Goal: Task Accomplishment & Management: Manage account settings

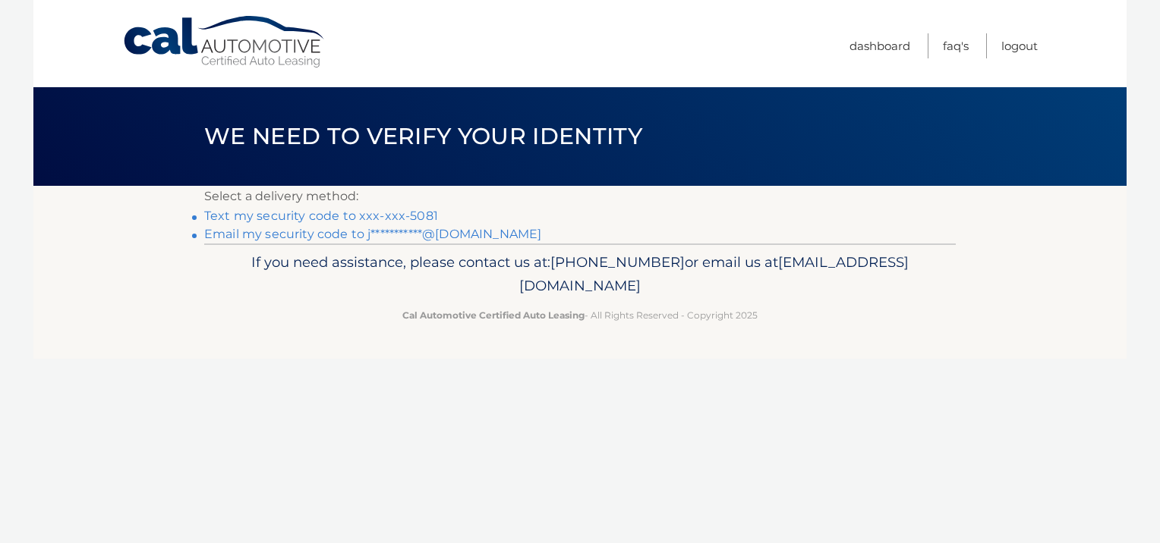
click at [407, 212] on link "Text my security code to xxx-xxx-5081" at bounding box center [321, 216] width 234 height 14
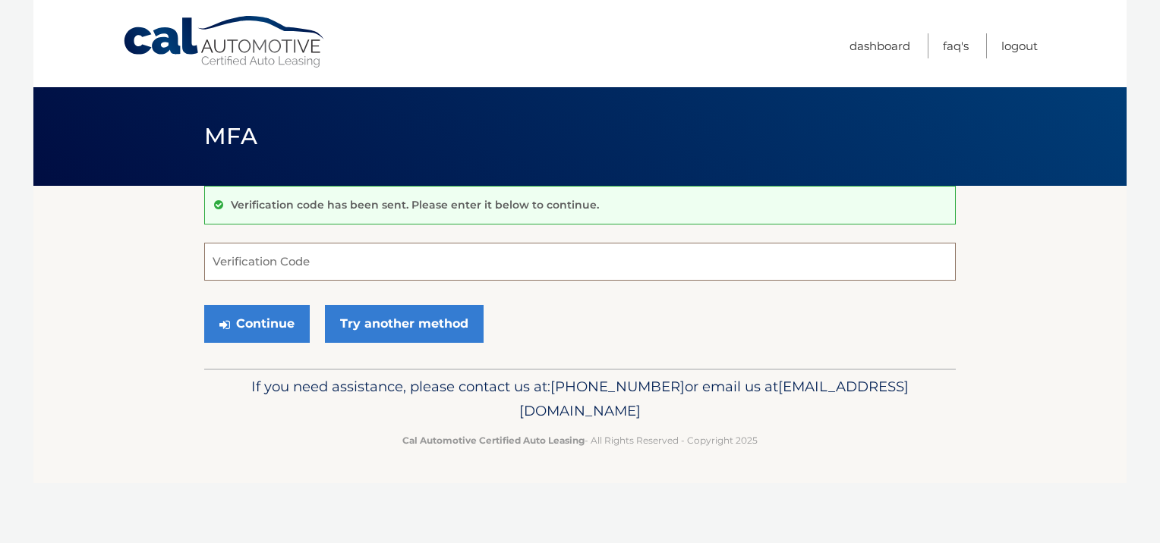
click at [335, 256] on input "Verification Code" at bounding box center [579, 262] width 751 height 38
type input "013055"
click at [266, 320] on button "Continue" at bounding box center [256, 324] width 105 height 38
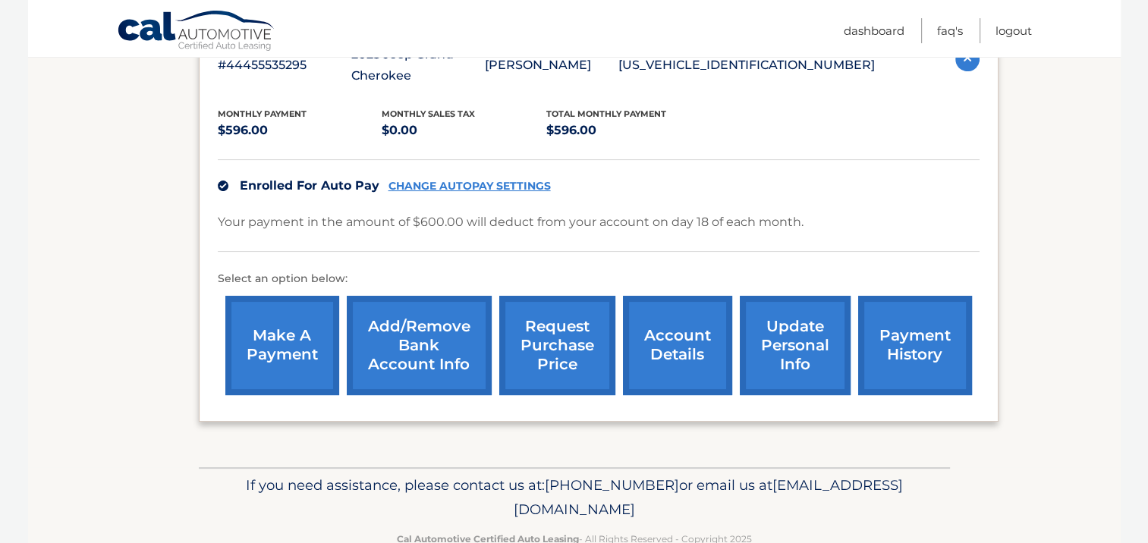
scroll to position [304, 0]
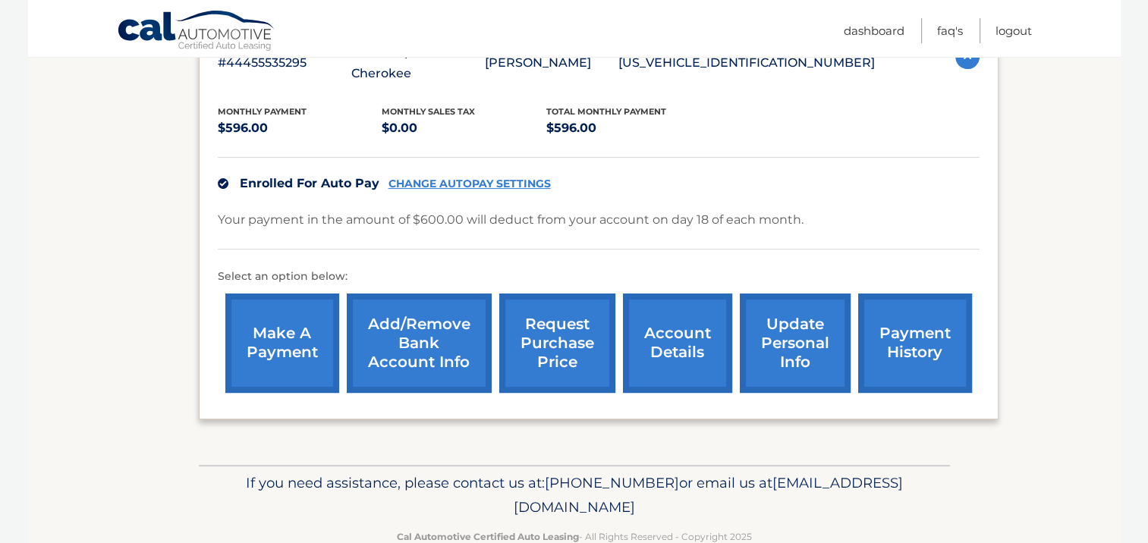
click at [918, 330] on link "payment history" at bounding box center [915, 343] width 114 height 99
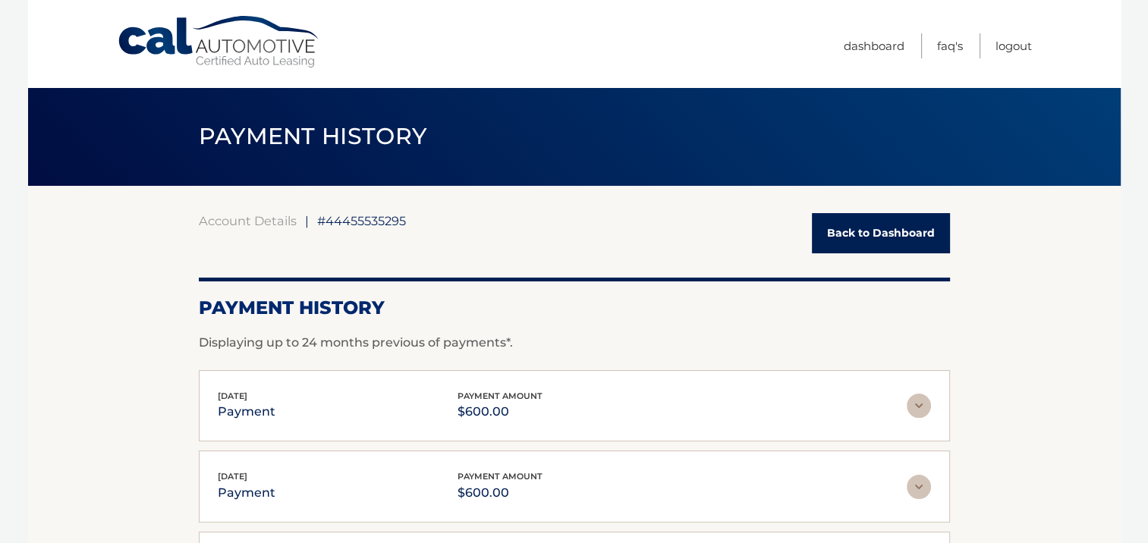
click at [864, 228] on link "Back to Dashboard" at bounding box center [881, 233] width 138 height 40
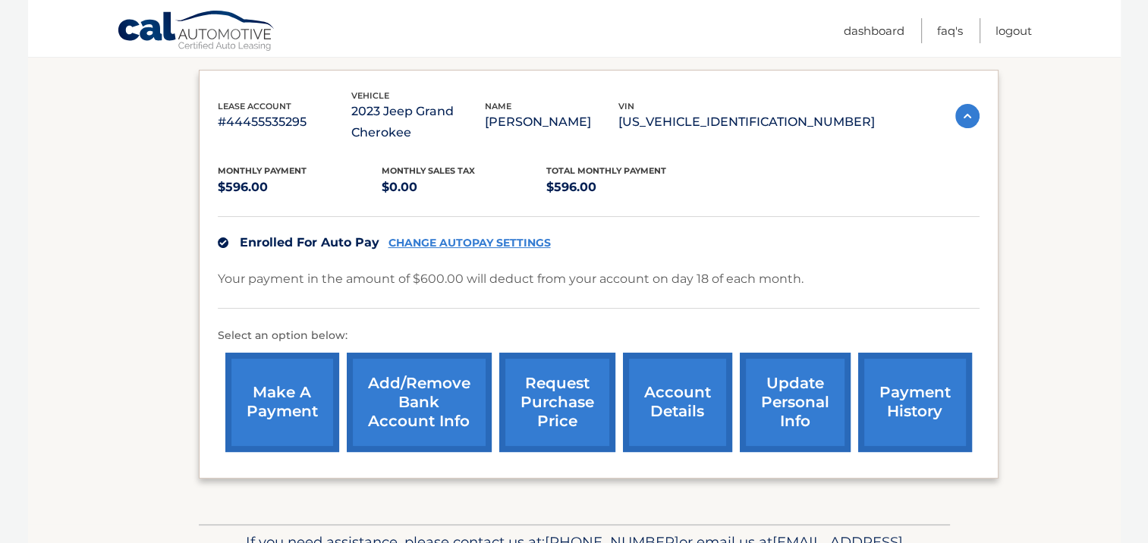
scroll to position [273, 0]
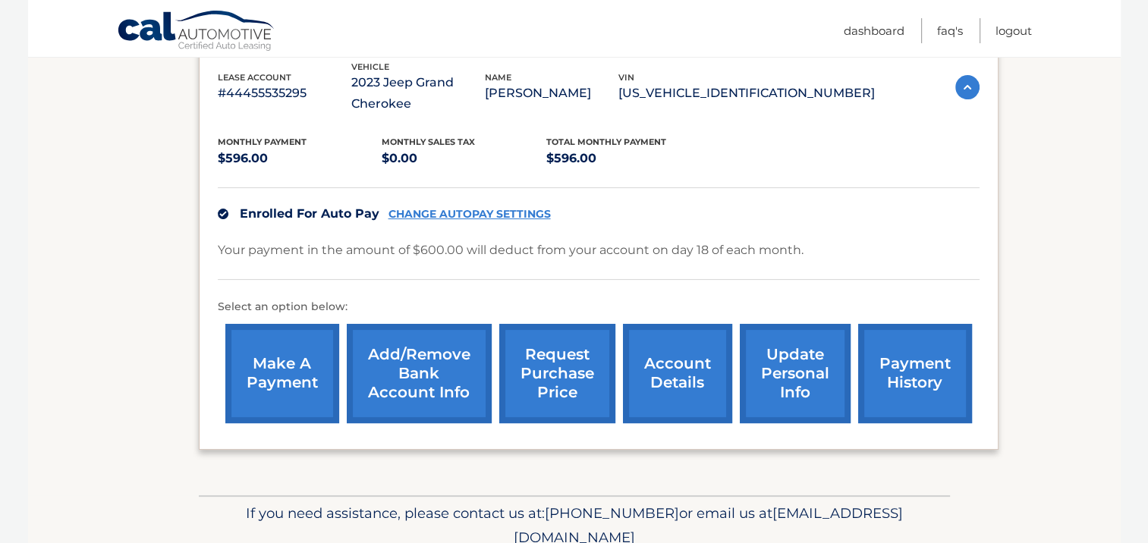
click at [486, 213] on link "CHANGE AUTOPAY SETTINGS" at bounding box center [470, 214] width 162 height 13
click at [494, 213] on link "CHANGE AUTOPAY SETTINGS" at bounding box center [470, 214] width 162 height 13
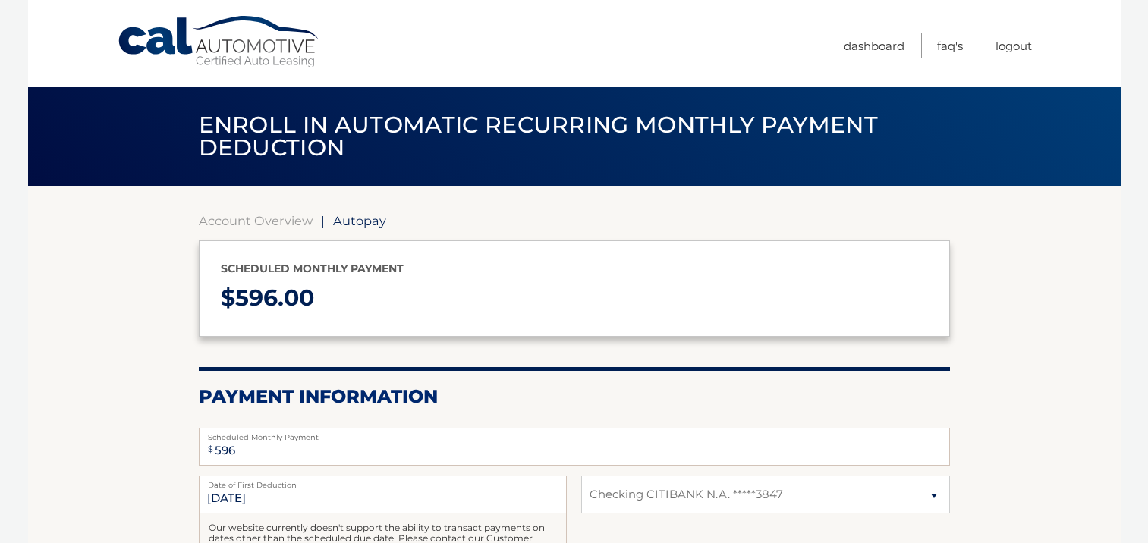
select select "NGE2Y2E3MzktZjJlMC00NjJjLWFlNjctM2VhMjE5NDY2MmYw"
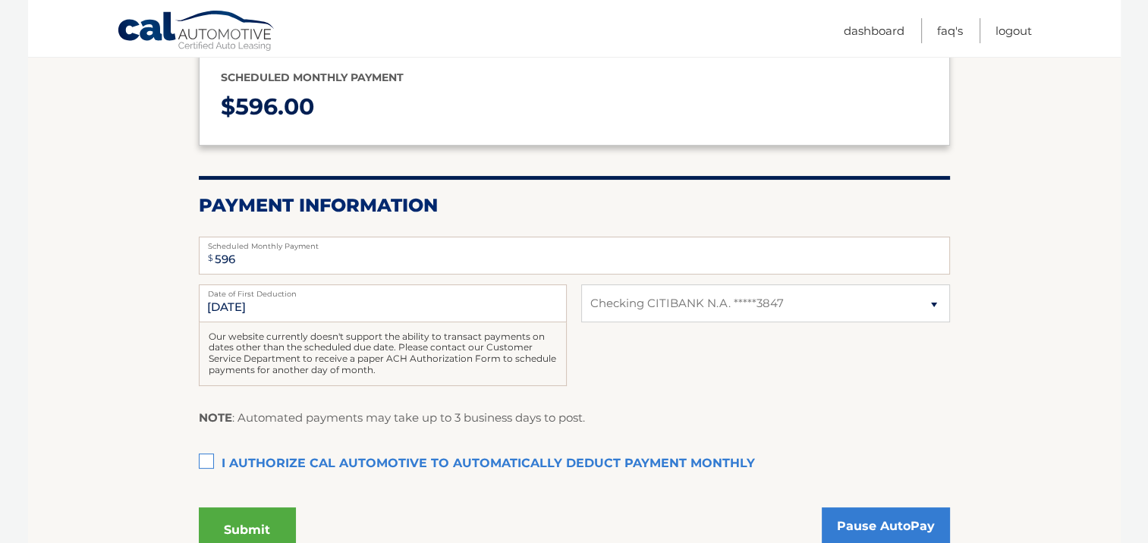
scroll to position [213, 0]
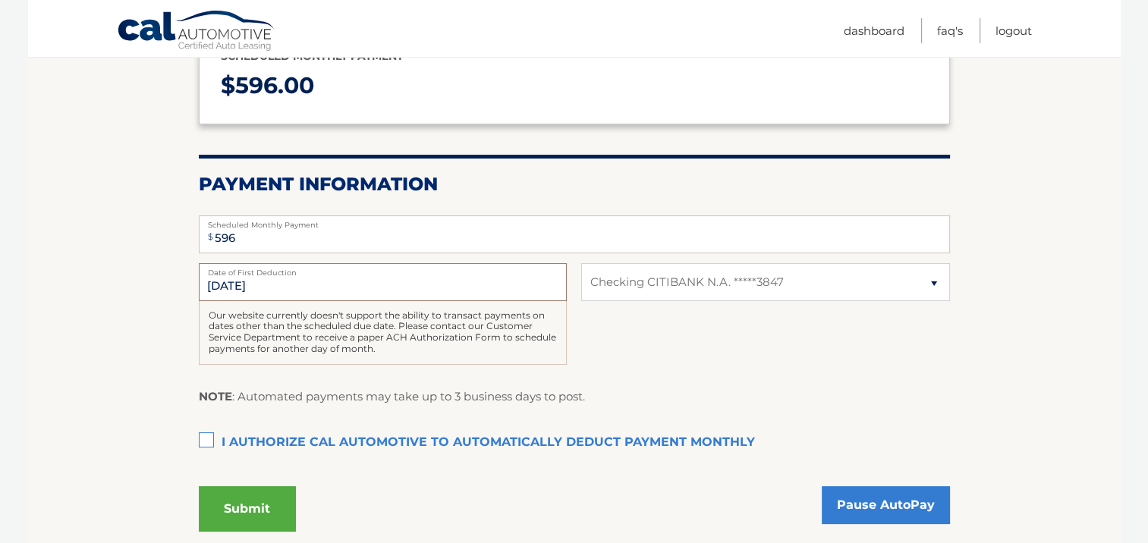
click at [228, 279] on input "[DATE]" at bounding box center [383, 282] width 368 height 38
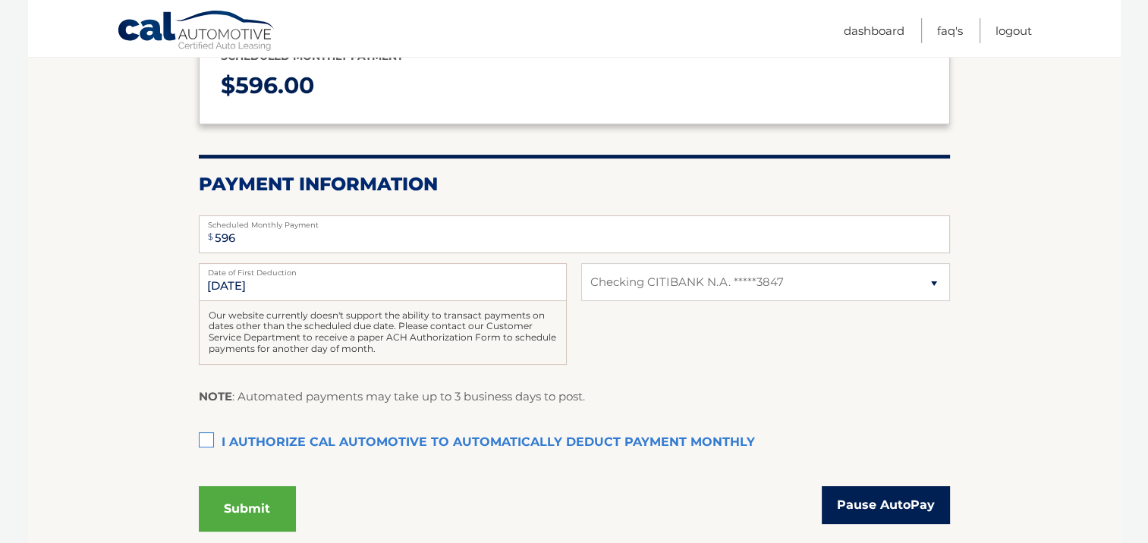
click at [907, 501] on link "Pause AutoPay" at bounding box center [886, 505] width 128 height 38
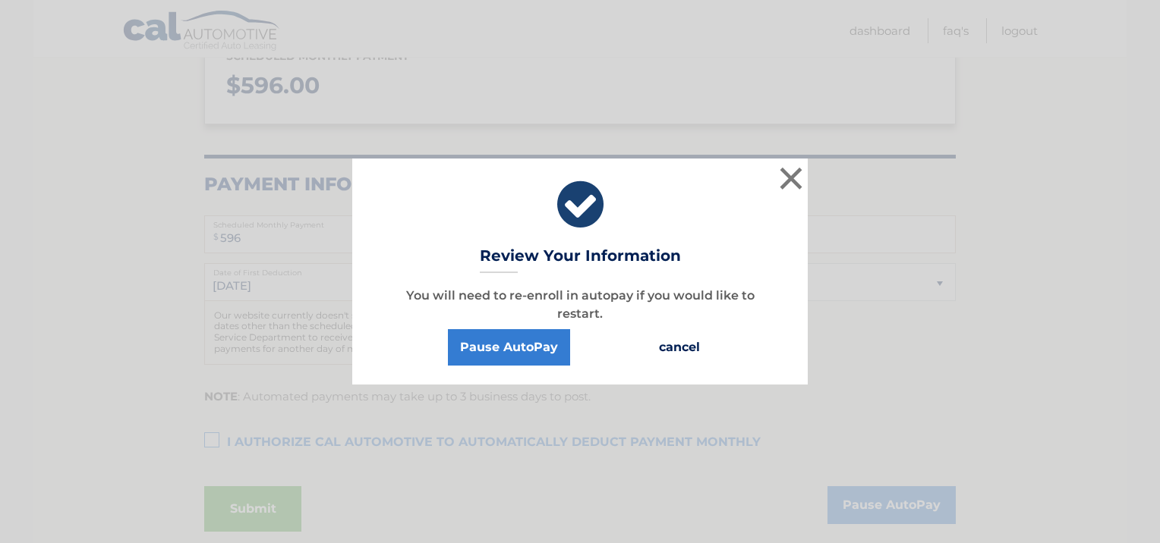
click at [677, 344] on button "cancel" at bounding box center [679, 347] width 65 height 36
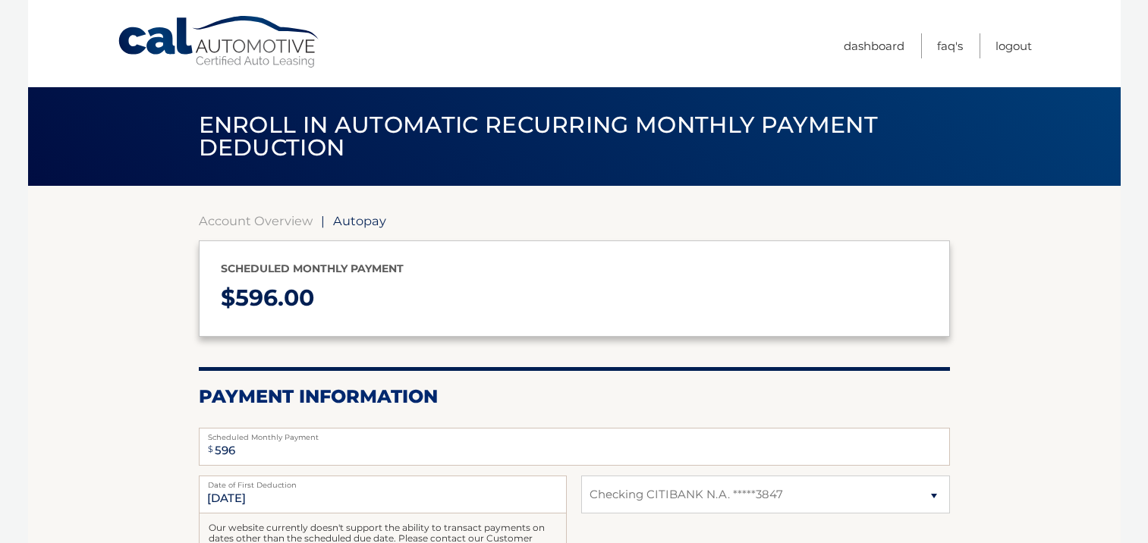
select select "NGE2Y2E3MzktZjJlMC00NjJjLWFlNjctM2VhMjE5NDY2MmYw"
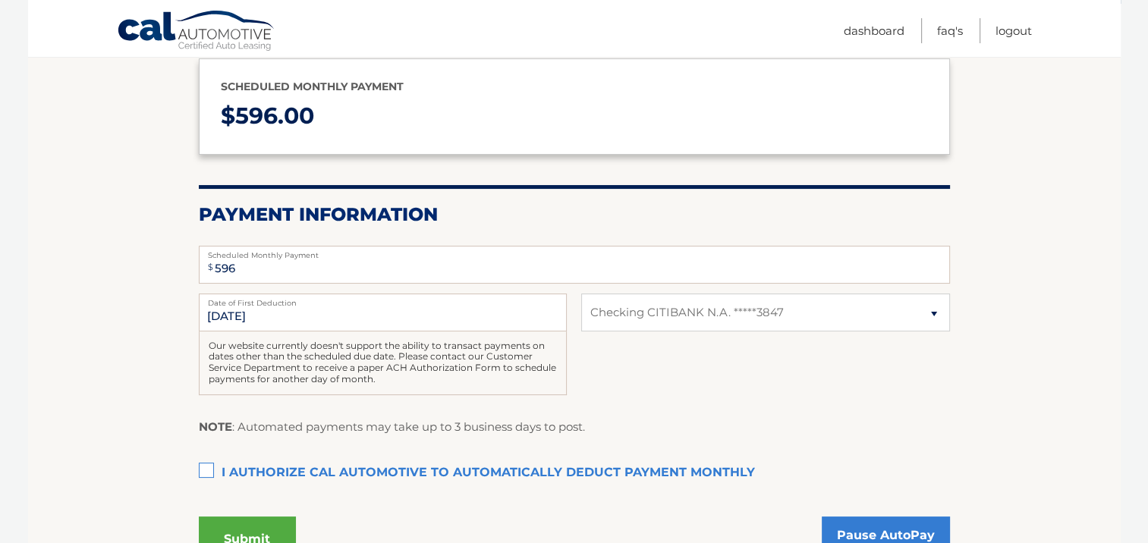
scroll to position [213, 0]
